Goal: Task Accomplishment & Management: Use online tool/utility

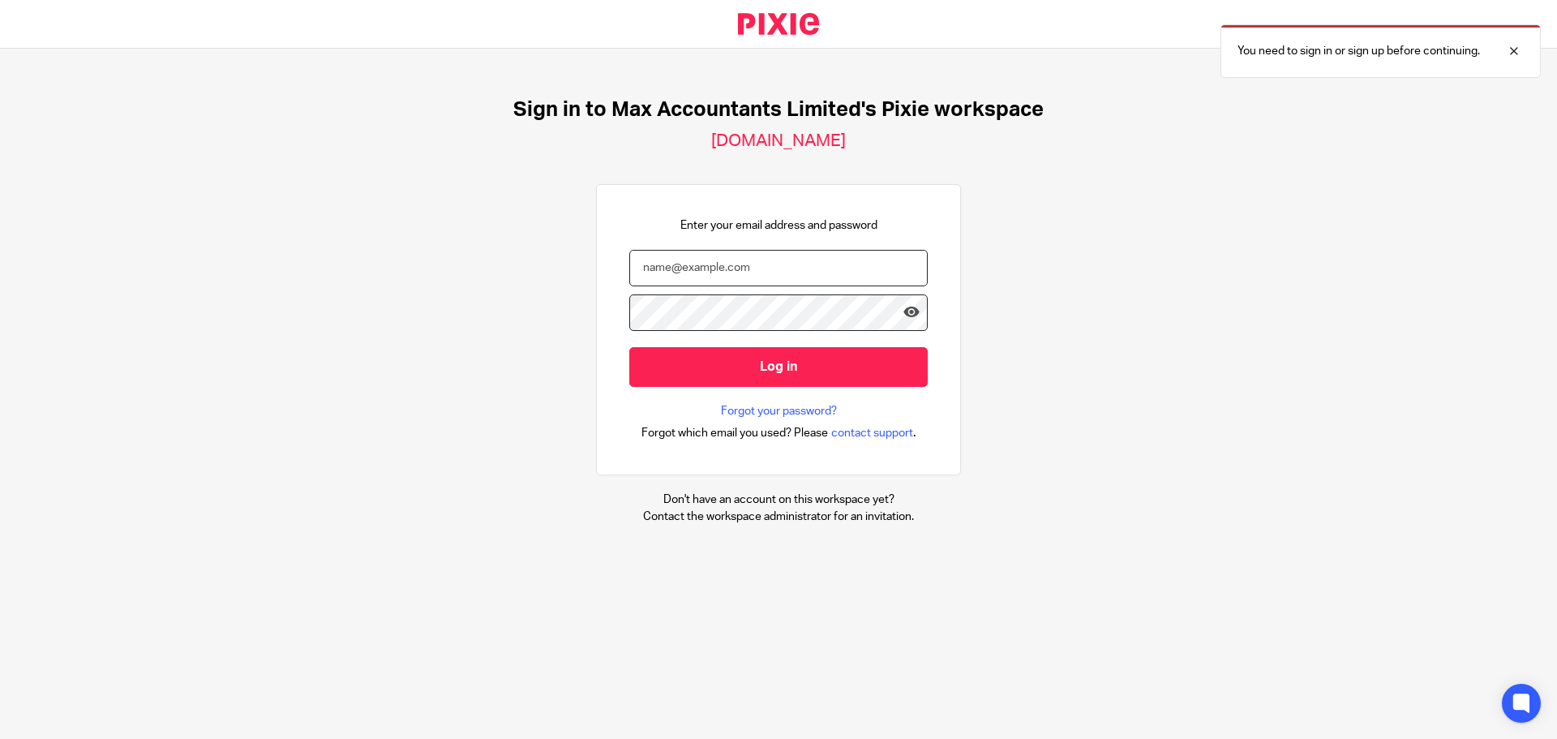
type input "[PERSON_NAME][EMAIL_ADDRESS][DOMAIN_NAME]"
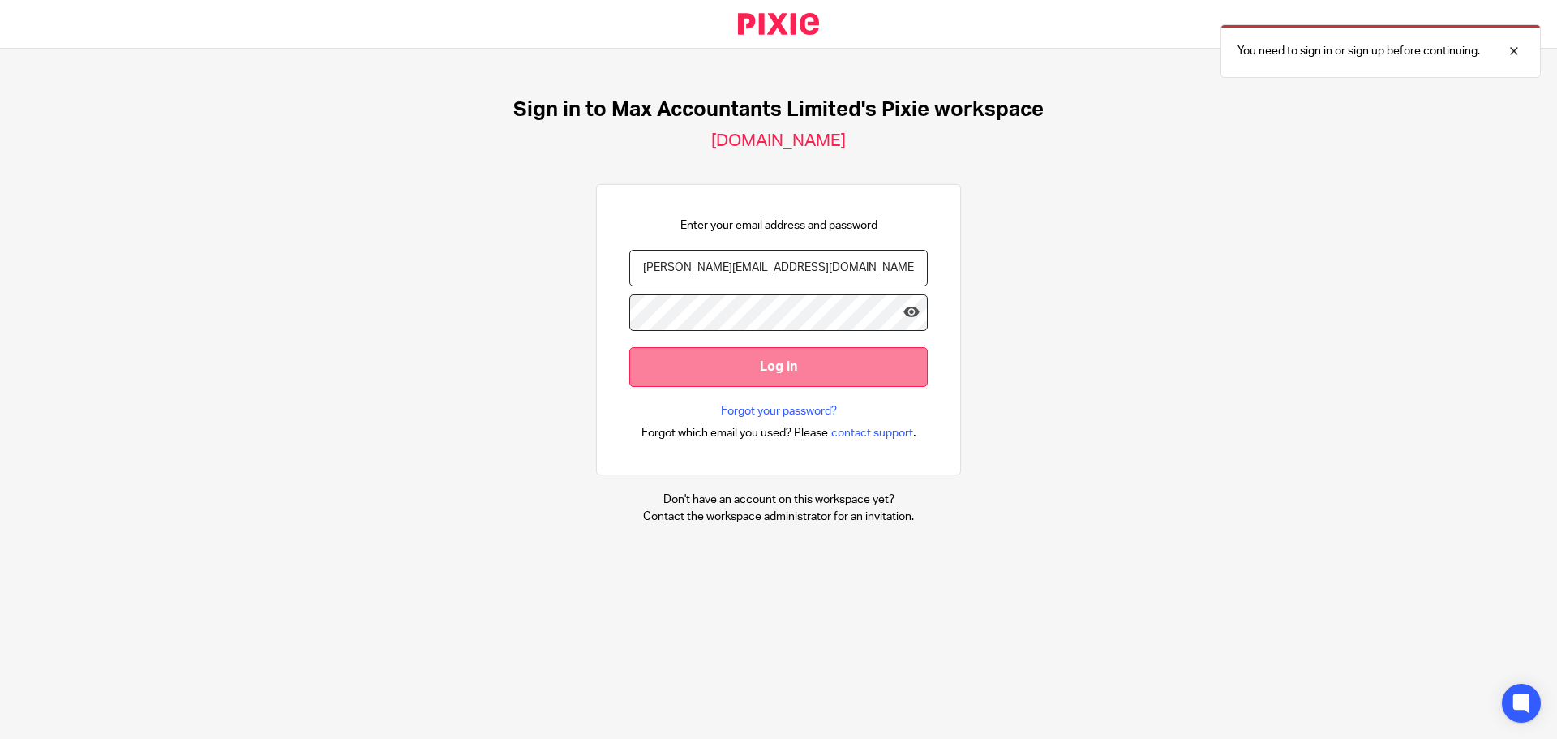
click at [781, 358] on input "Log in" at bounding box center [778, 367] width 298 height 40
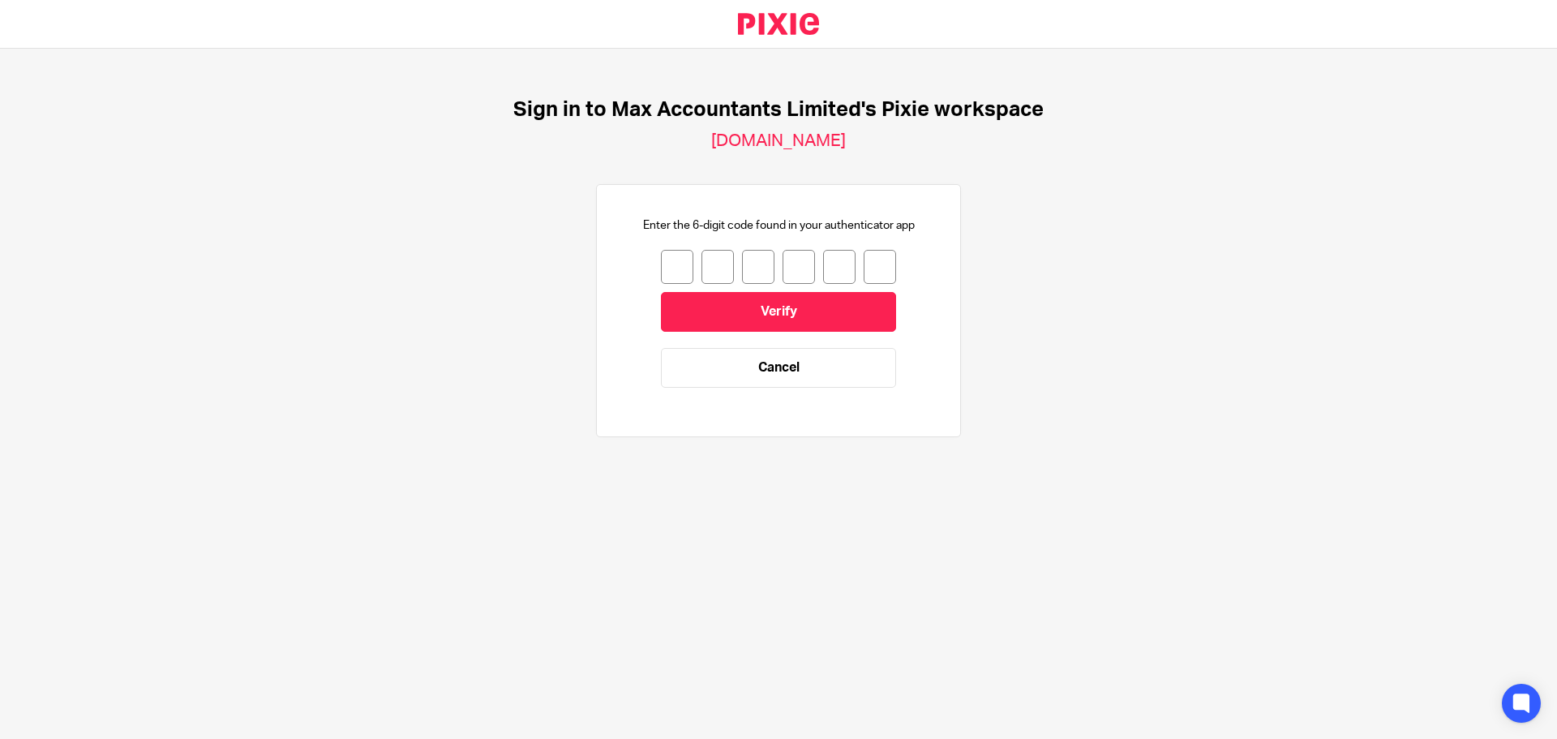
click at [674, 270] on input "number" at bounding box center [677, 267] width 32 height 34
type input "3"
type input "2"
click at [666, 272] on input "3" at bounding box center [677, 267] width 32 height 34
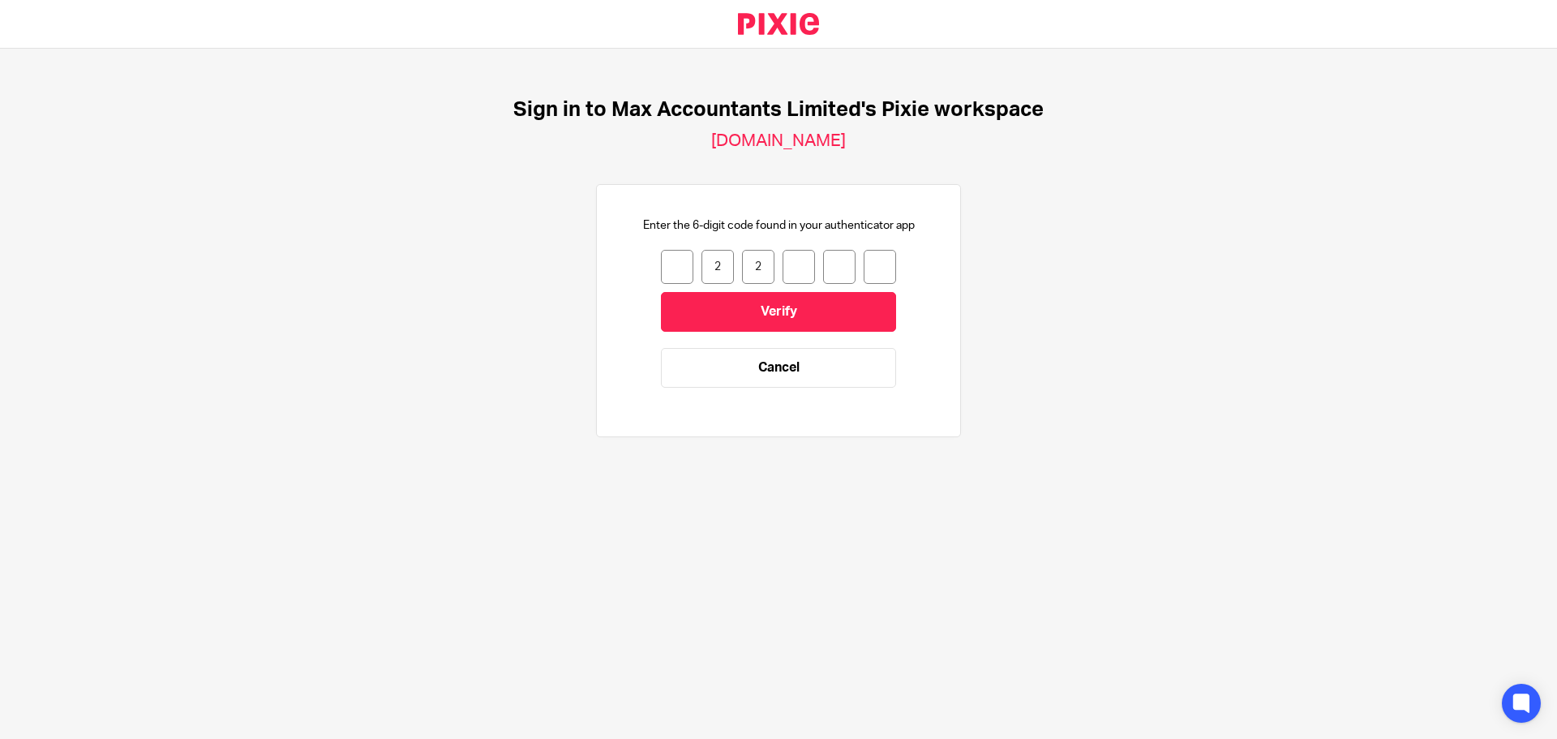
click at [708, 268] on input "2" at bounding box center [717, 267] width 32 height 34
drag, startPoint x: 749, startPoint y: 265, endPoint x: 714, endPoint y: 268, distance: 35.0
click at [750, 265] on input "2" at bounding box center [758, 267] width 32 height 34
click at [670, 268] on input "number" at bounding box center [677, 267] width 32 height 34
type input "8"
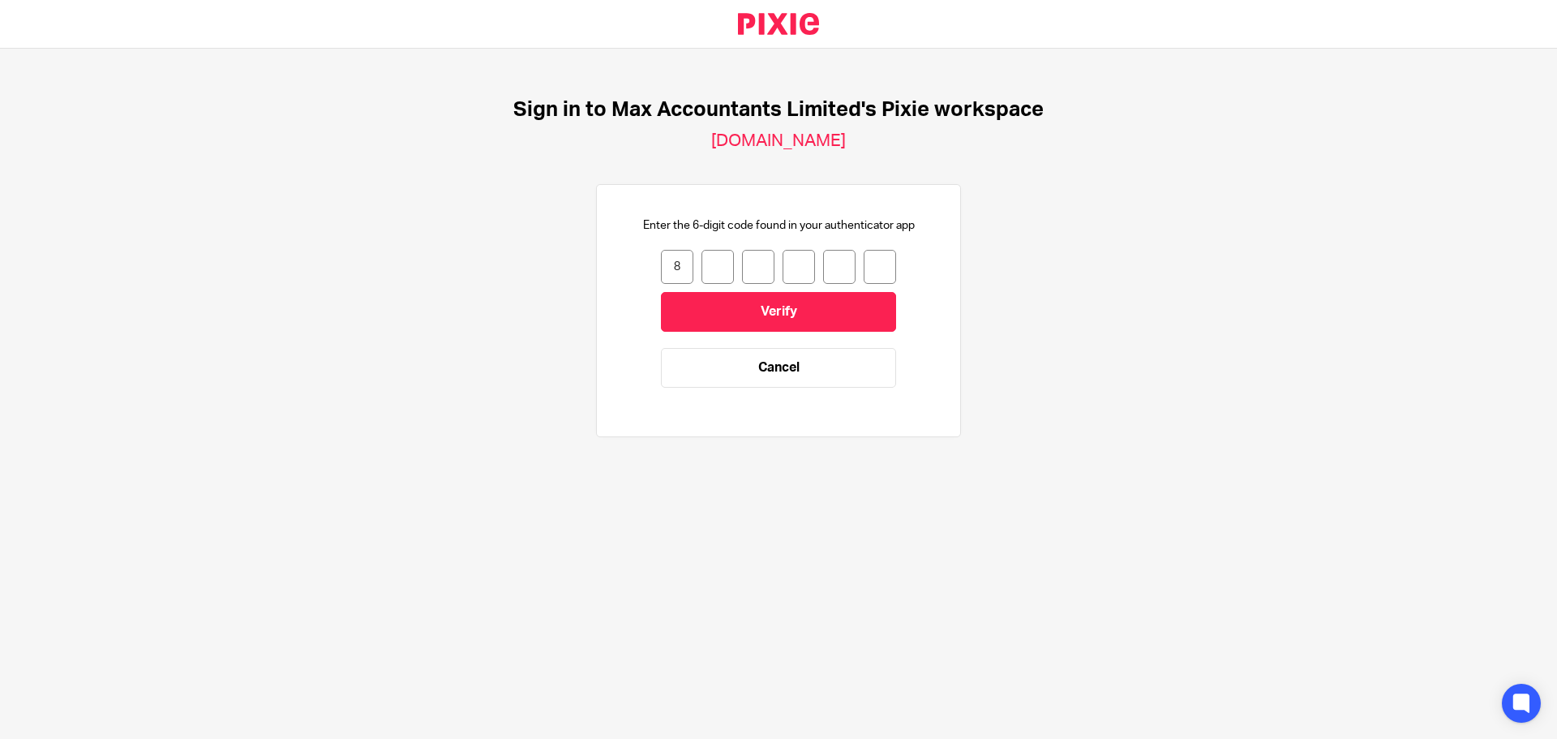
type input "0"
type input "2"
type input "6"
type input "8"
type input "3"
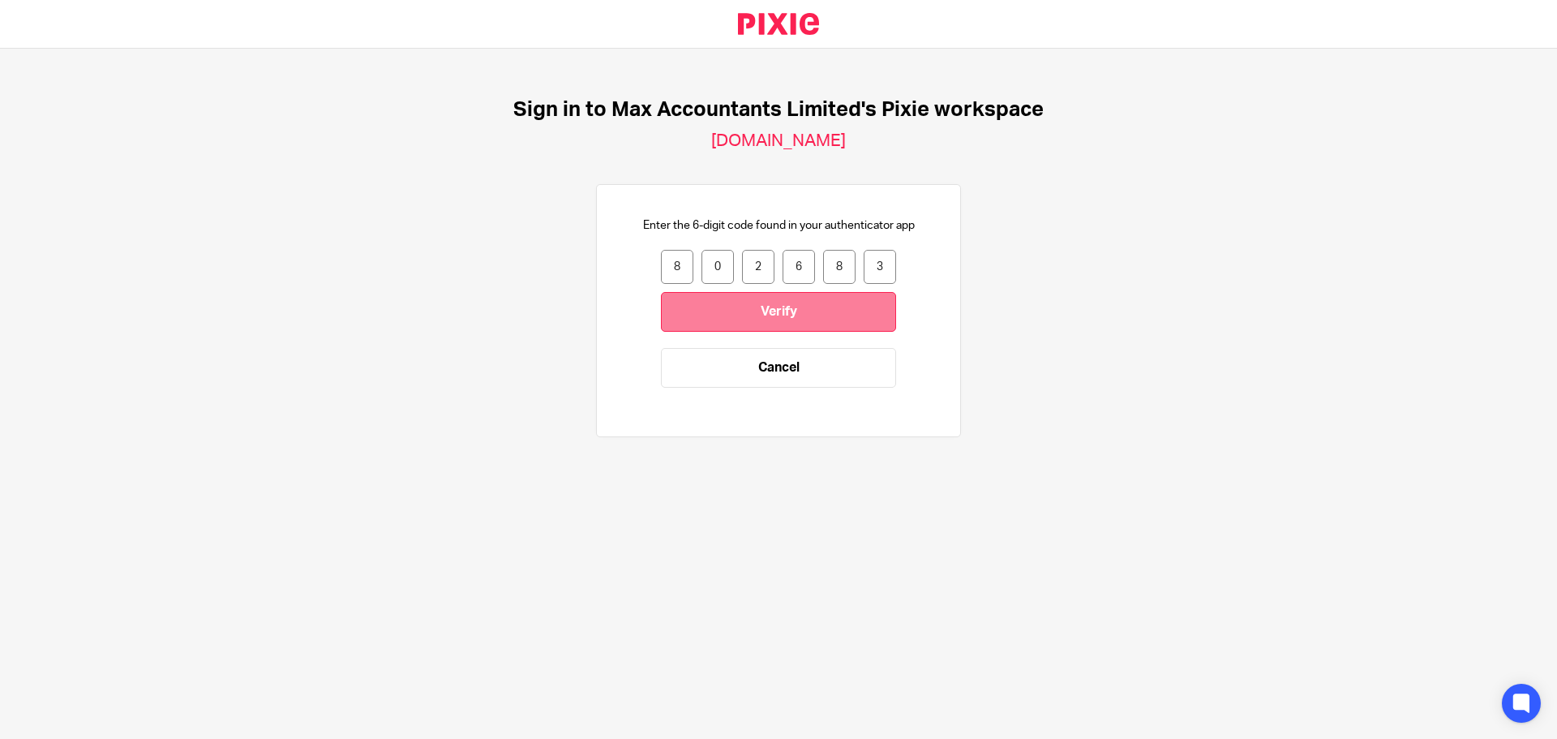
drag, startPoint x: 689, startPoint y: 289, endPoint x: 689, endPoint y: 302, distance: 13.0
click at [689, 289] on form "8 0 2 6 8 3 802683 Verify Cancel" at bounding box center [778, 327] width 235 height 154
click at [690, 304] on input "Verify" at bounding box center [778, 312] width 235 height 40
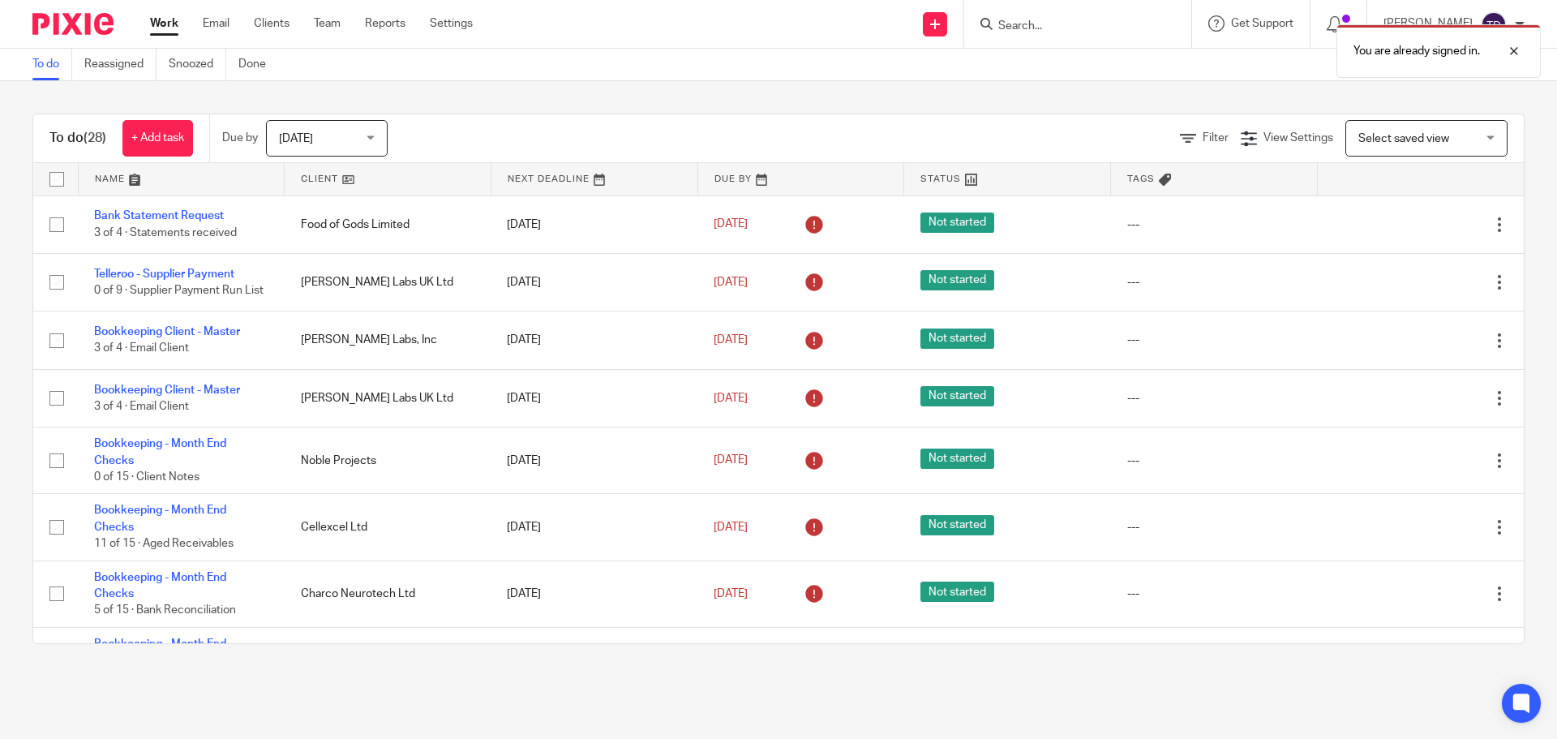
click at [92, 22] on img at bounding box center [72, 24] width 81 height 22
click at [1488, 24] on img at bounding box center [1493, 24] width 26 height 26
click at [1479, 27] on div "Tom Dobson" at bounding box center [1453, 24] width 141 height 26
click at [1069, 29] on input "Search" at bounding box center [1069, 26] width 146 height 15
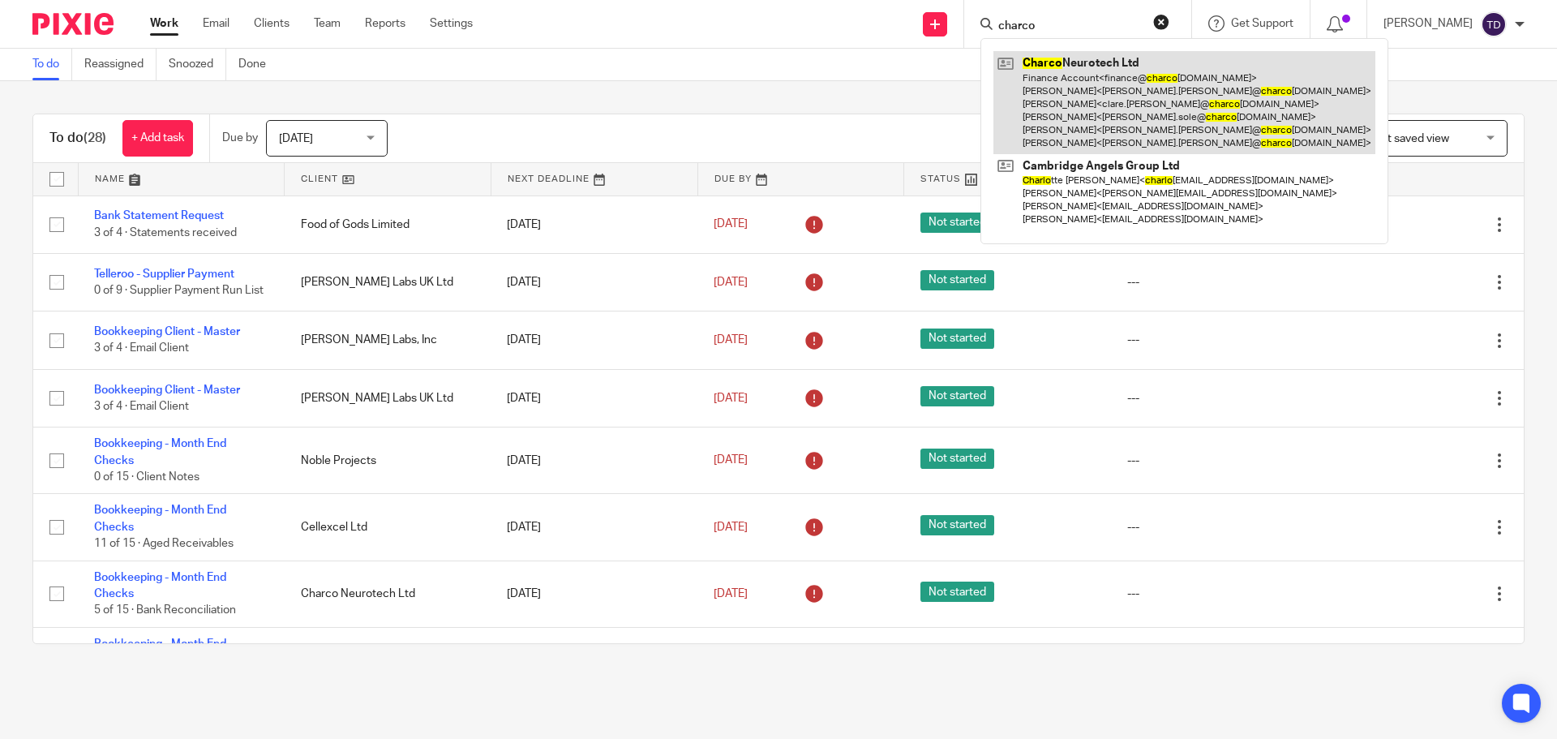
type input "charco"
click at [1091, 125] on link at bounding box center [1184, 102] width 382 height 103
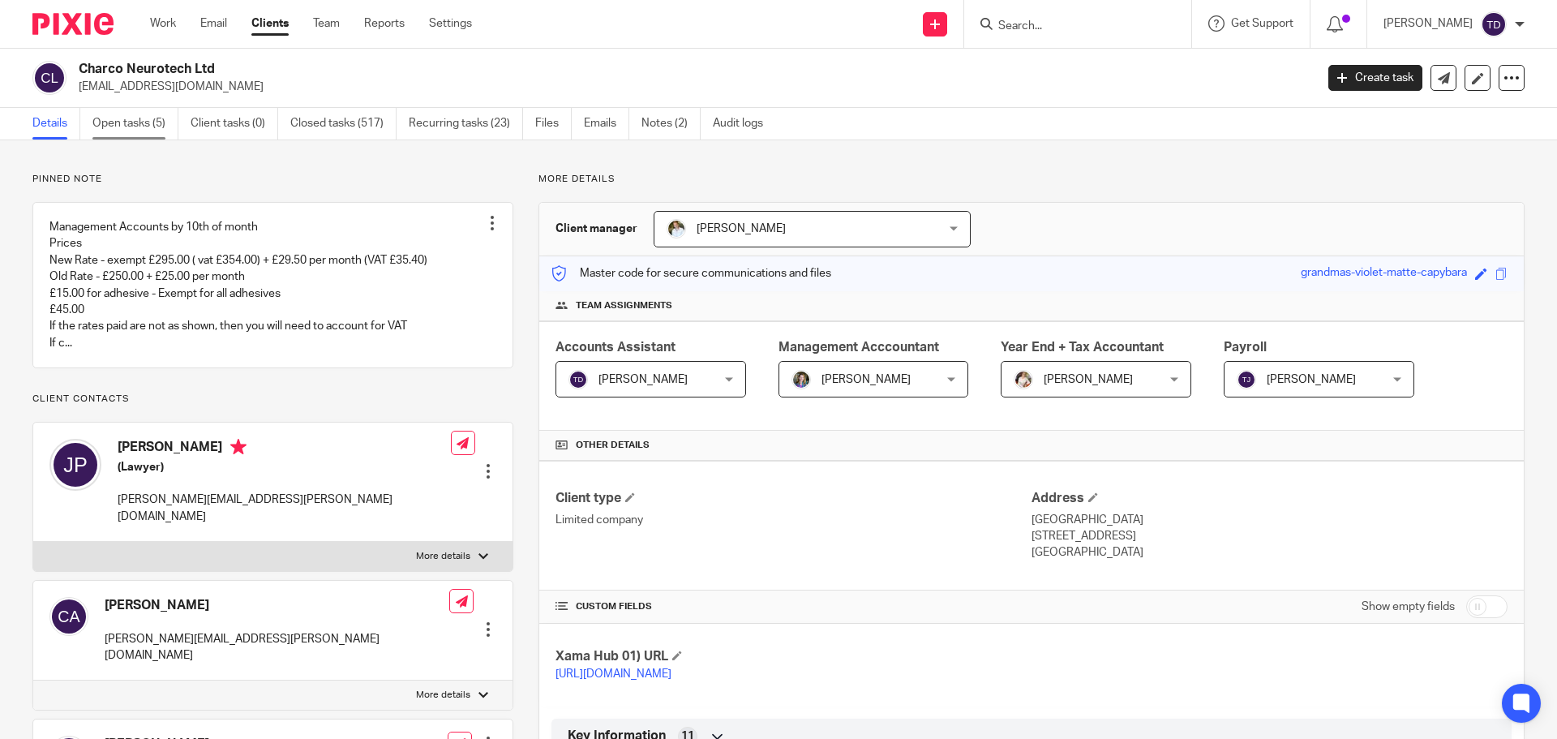
click at [162, 122] on link "Open tasks (5)" at bounding box center [135, 124] width 86 height 32
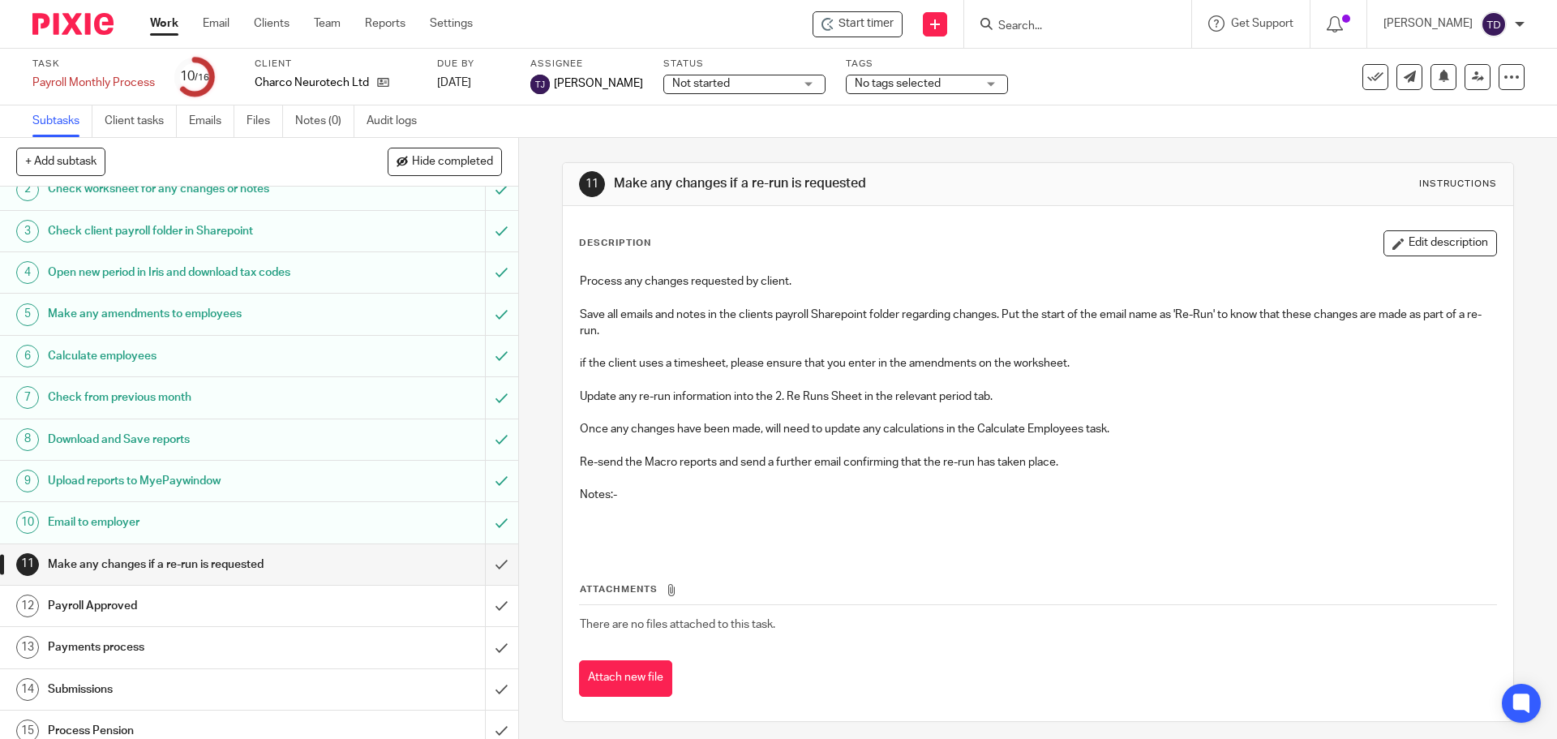
scroll to position [114, 0]
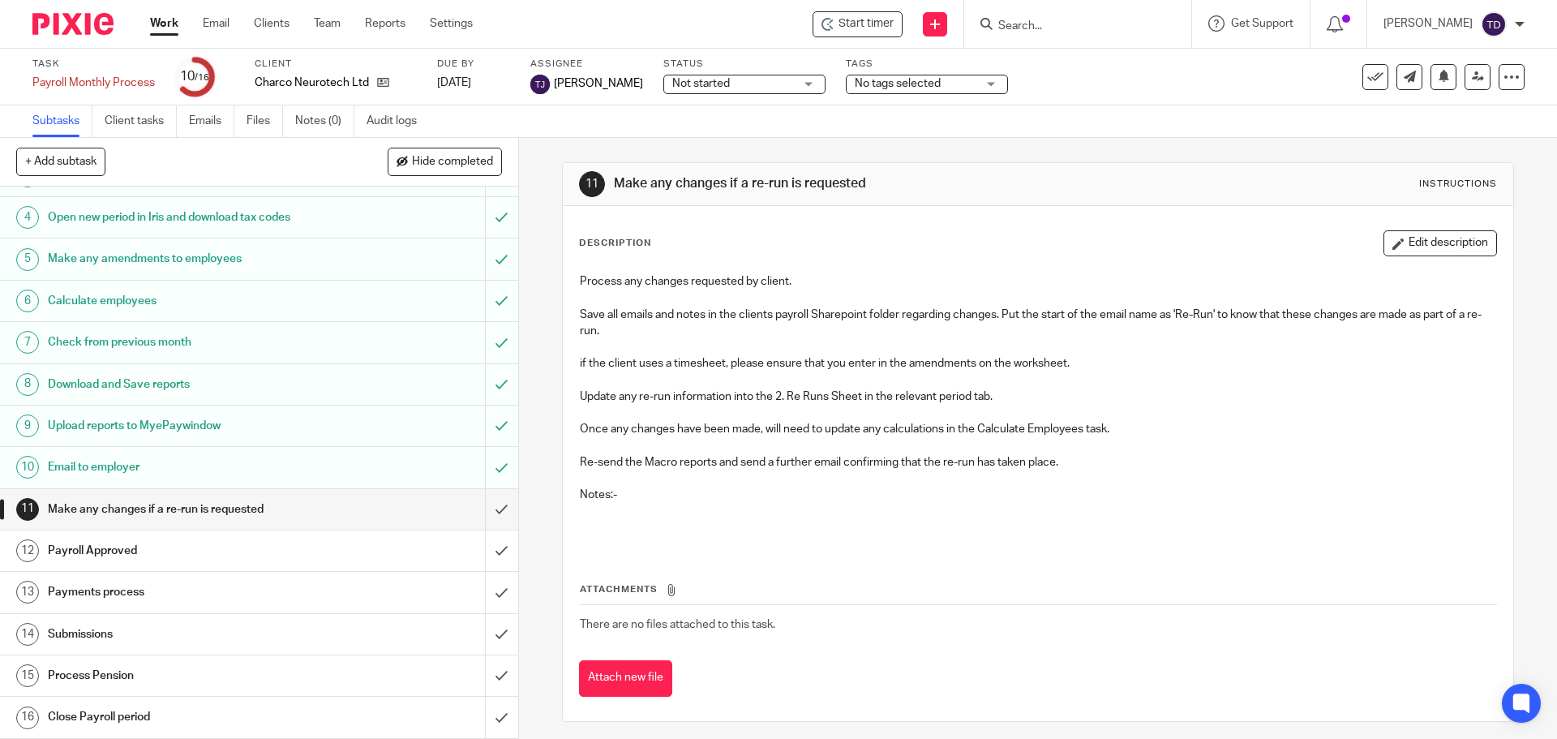
click at [306, 546] on h1 "Payroll Approved" at bounding box center [188, 550] width 280 height 24
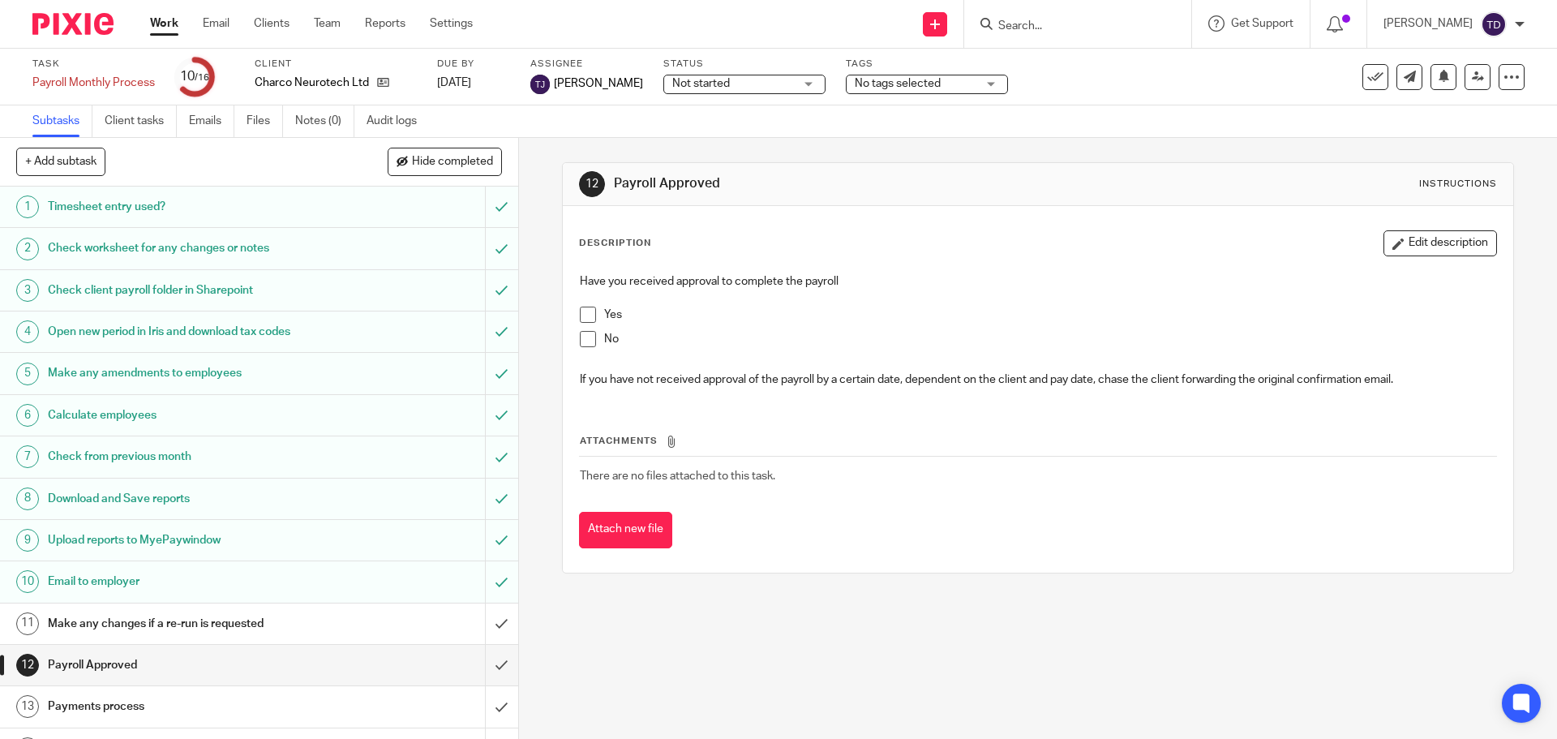
scroll to position [114, 0]
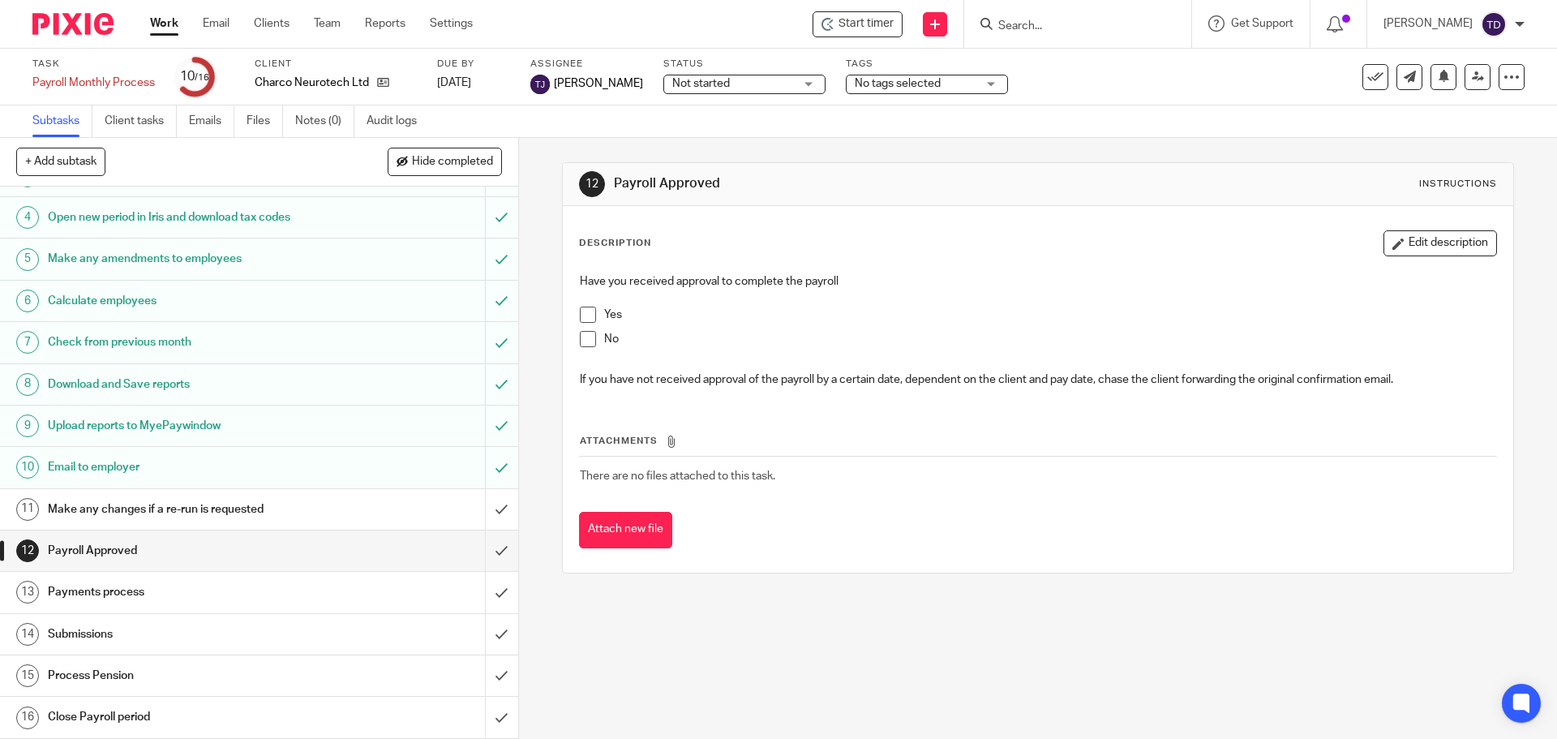
click at [239, 589] on h1 "Payments process" at bounding box center [188, 592] width 280 height 24
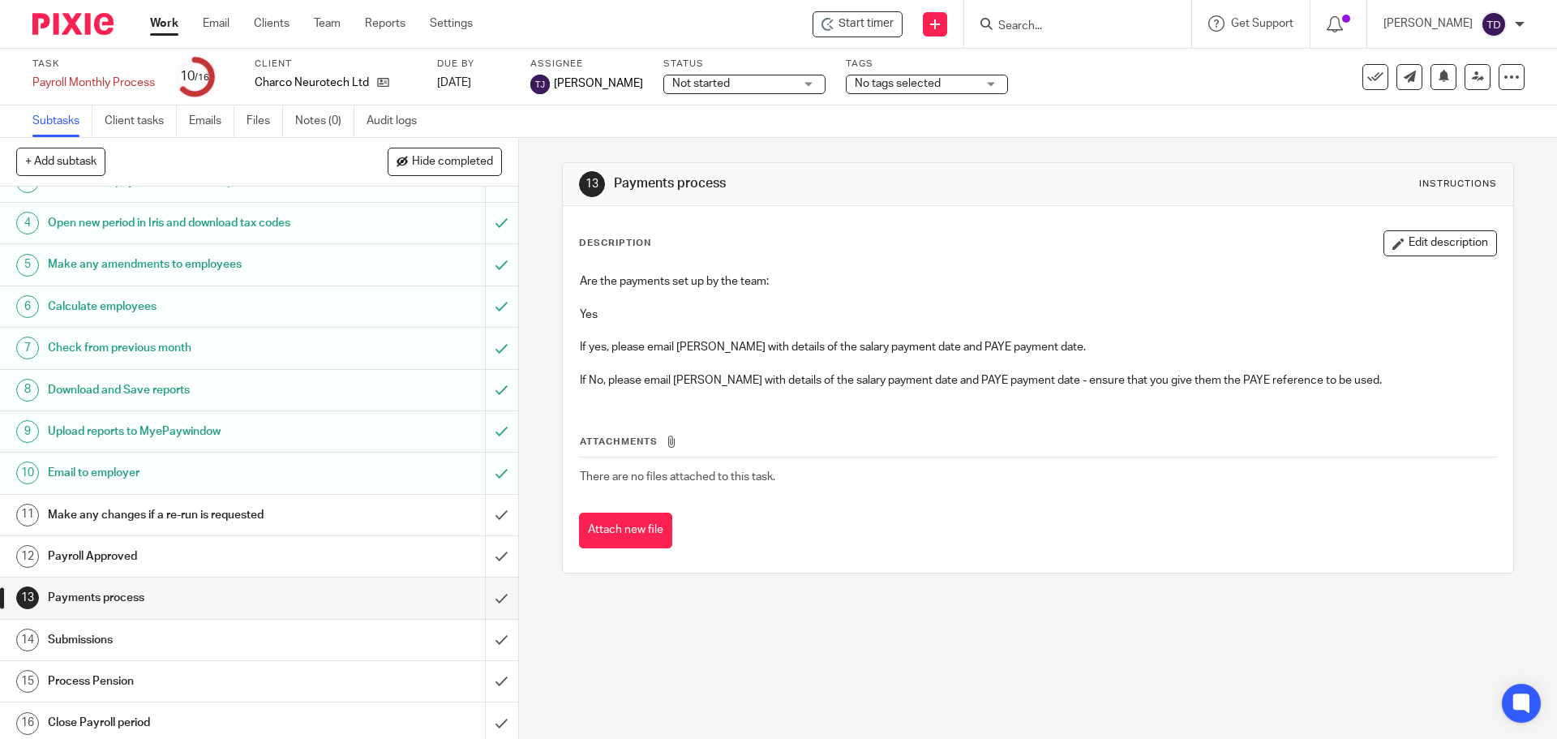
scroll to position [114, 0]
